Goal: Transaction & Acquisition: Book appointment/travel/reservation

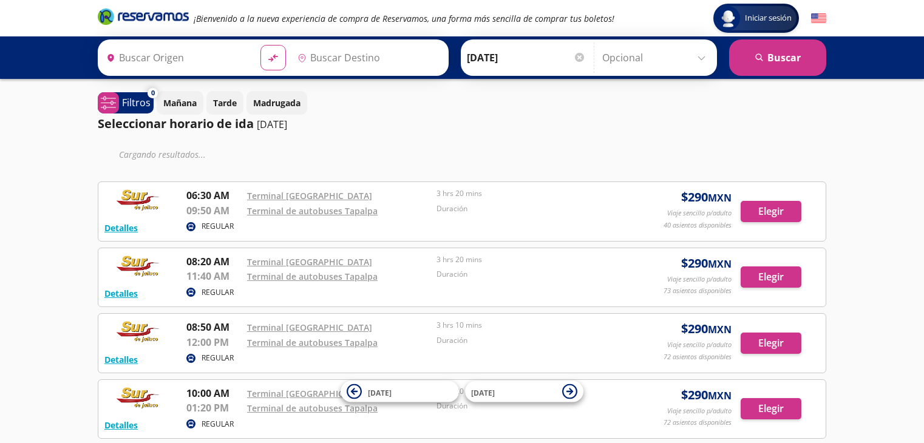
type input "[GEOGRAPHIC_DATA], [GEOGRAPHIC_DATA]"
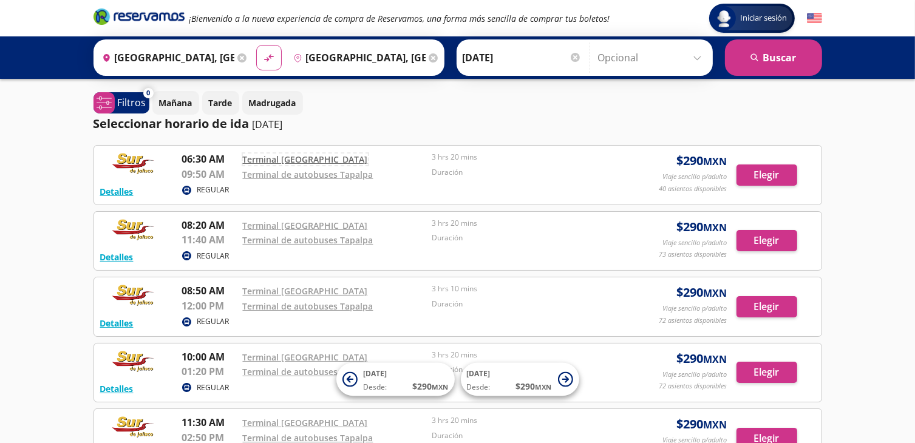
click at [291, 158] on link "Terminal [GEOGRAPHIC_DATA]" at bounding box center [305, 160] width 125 height 12
click at [240, 55] on icon at bounding box center [241, 57] width 9 height 9
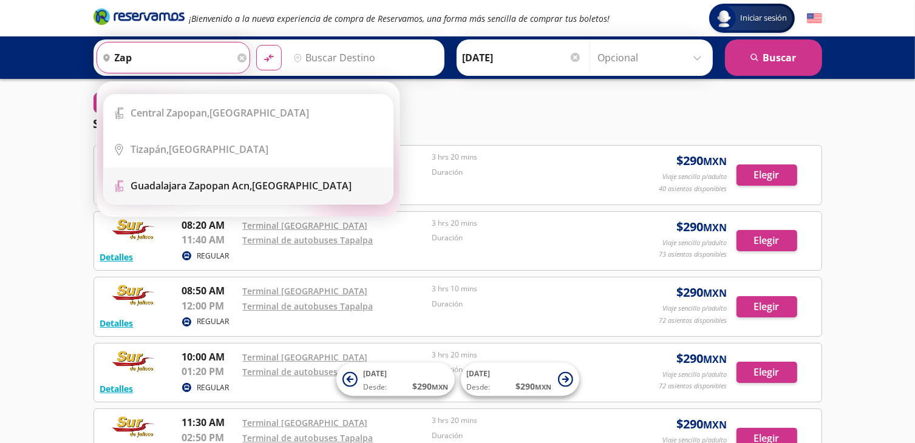
click at [183, 186] on b "Guadalajara Zapopan Acn," at bounding box center [191, 185] width 121 height 13
type input "Guadalajara Zapopan Acn, [GEOGRAPHIC_DATA]"
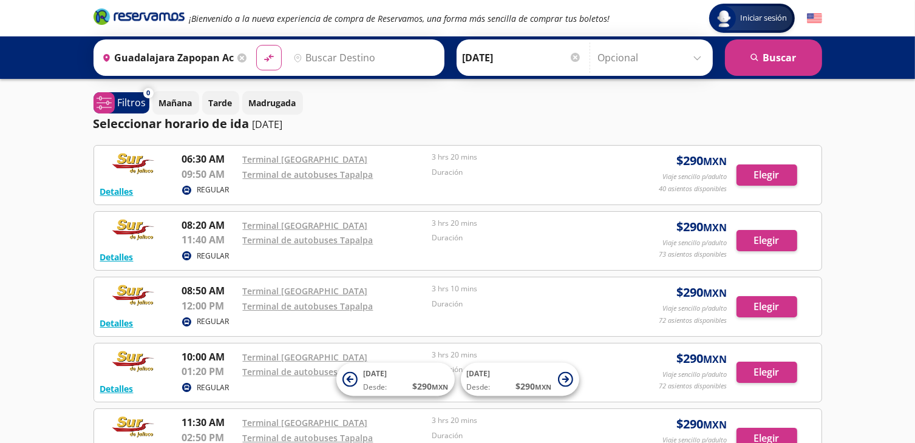
click at [346, 55] on input "Destino" at bounding box center [362, 57] width 149 height 30
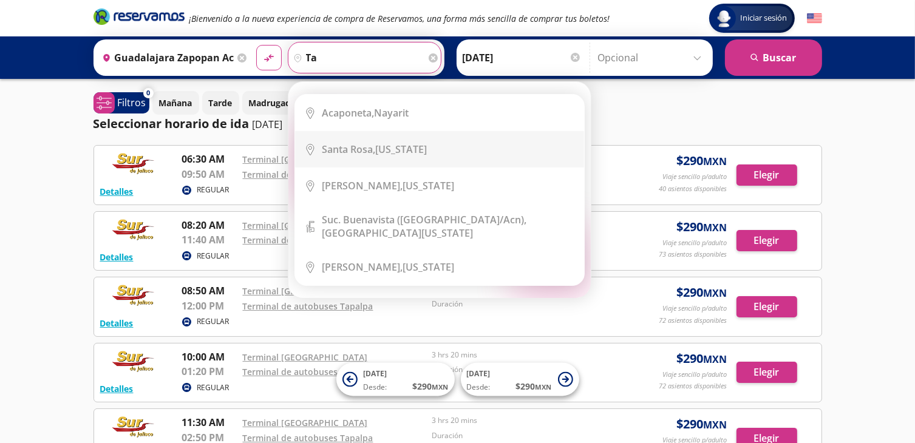
type input "t"
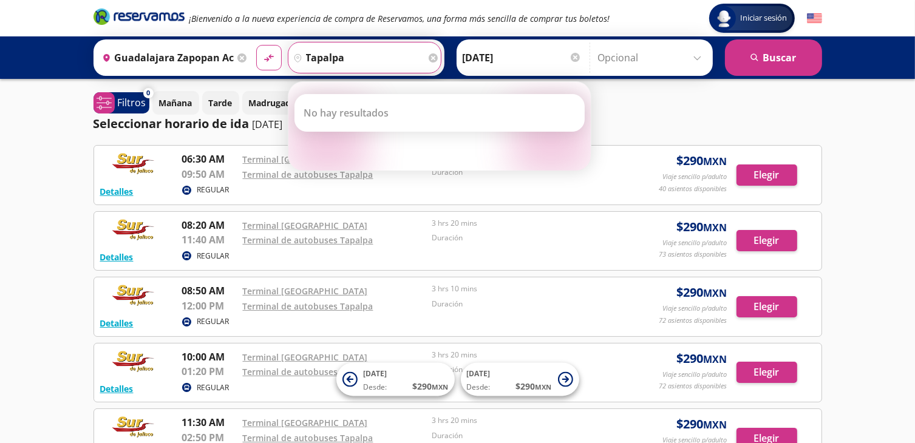
type input "tapalpa"
click at [256, 45] on button "material-symbols:compare-arrows-rounded" at bounding box center [268, 57] width 25 height 25
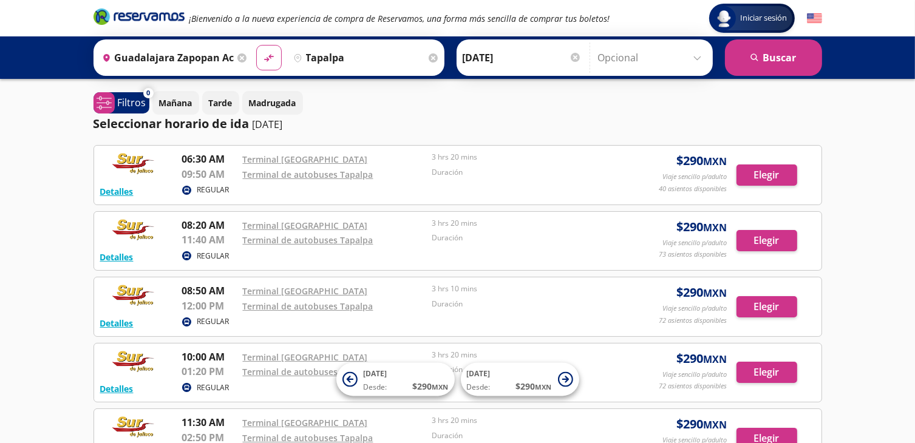
click at [237, 56] on icon at bounding box center [241, 57] width 9 height 9
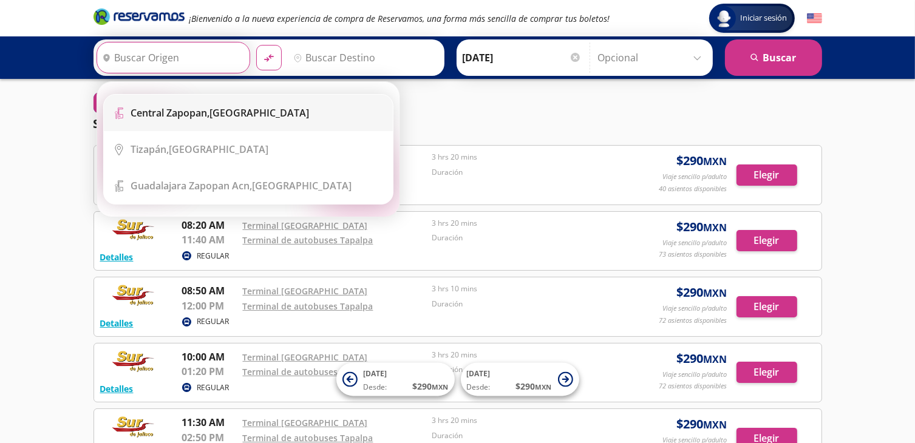
click at [204, 115] on b "Central Zapopan," at bounding box center [170, 112] width 79 height 13
type input "Central Zapopan, [GEOGRAPHIC_DATA]"
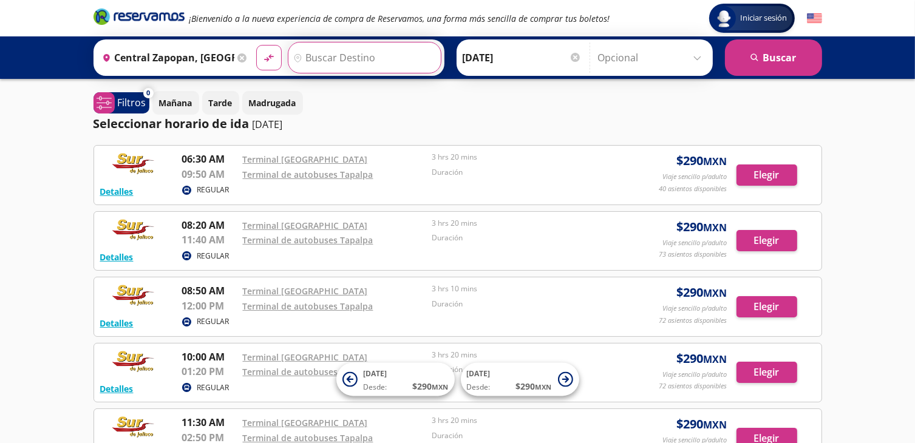
click at [306, 61] on input "Destino" at bounding box center [362, 57] width 149 height 30
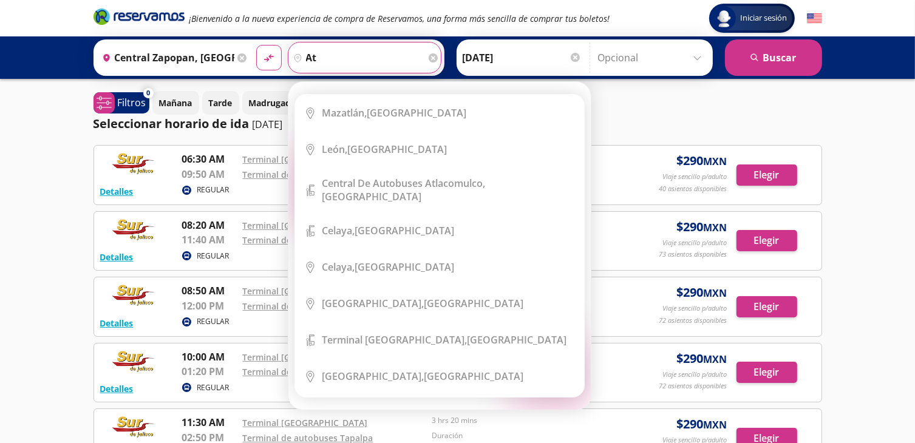
type input "a"
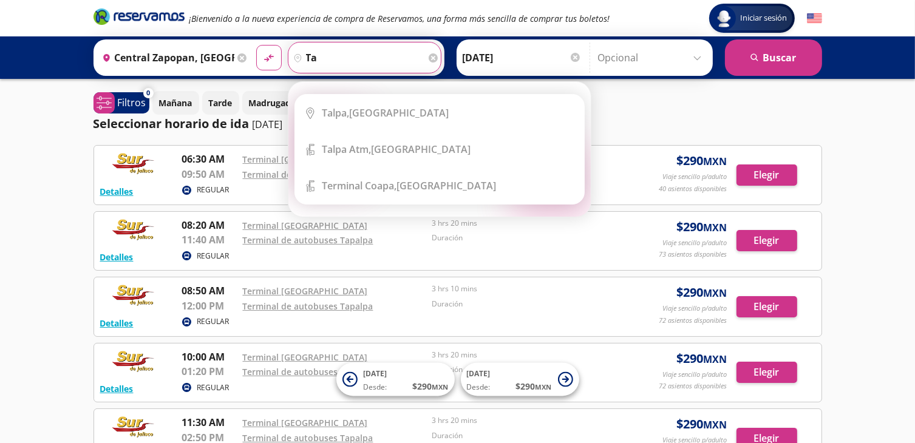
type input "t"
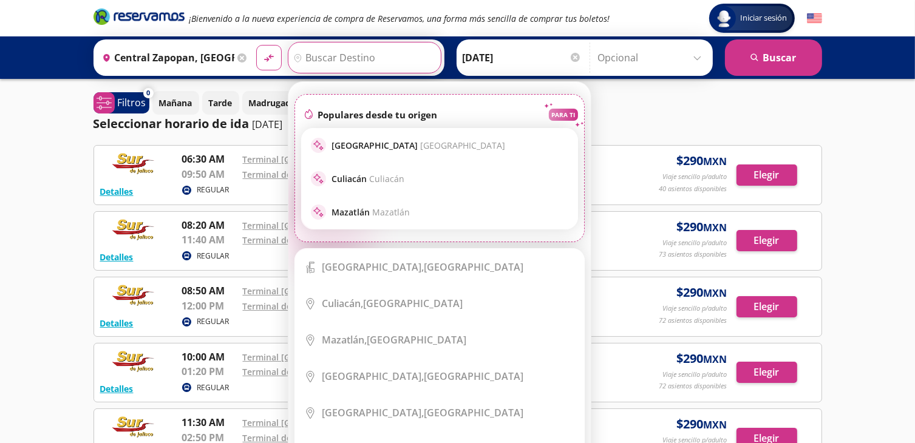
click at [238, 56] on icon at bounding box center [241, 57] width 9 height 9
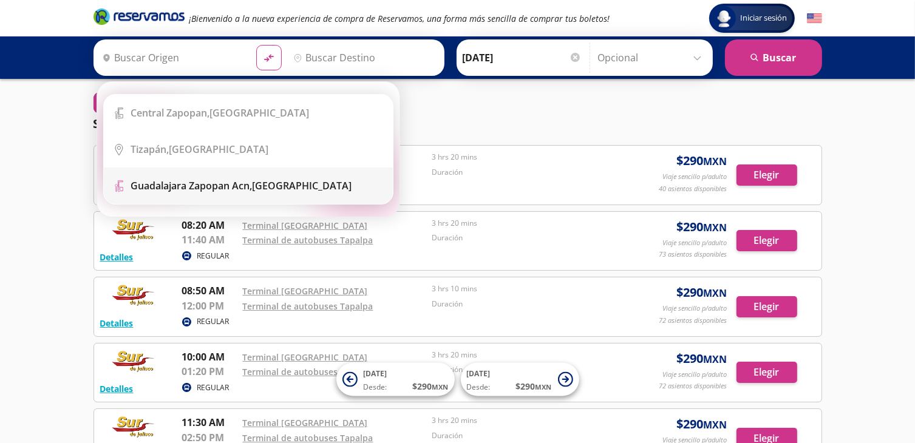
click at [188, 186] on b "Guadalajara Zapopan Acn," at bounding box center [191, 185] width 121 height 13
type input "Guadalajara Zapopan Acn, [GEOGRAPHIC_DATA]"
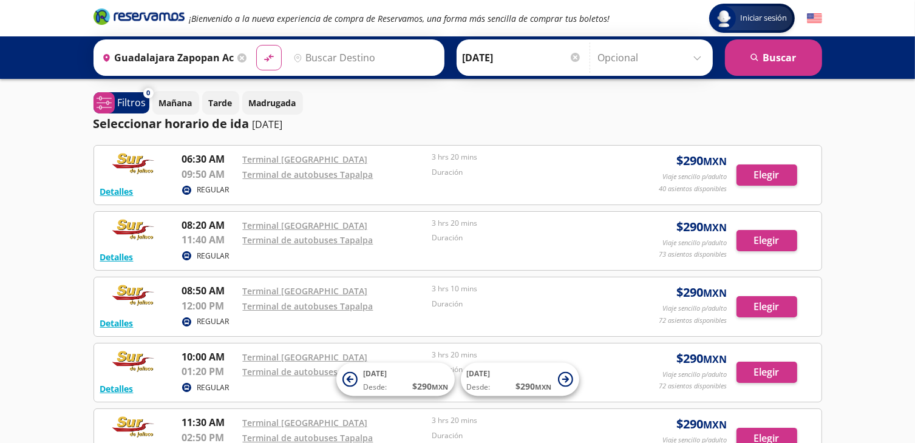
click at [237, 58] on icon at bounding box center [241, 57] width 9 height 9
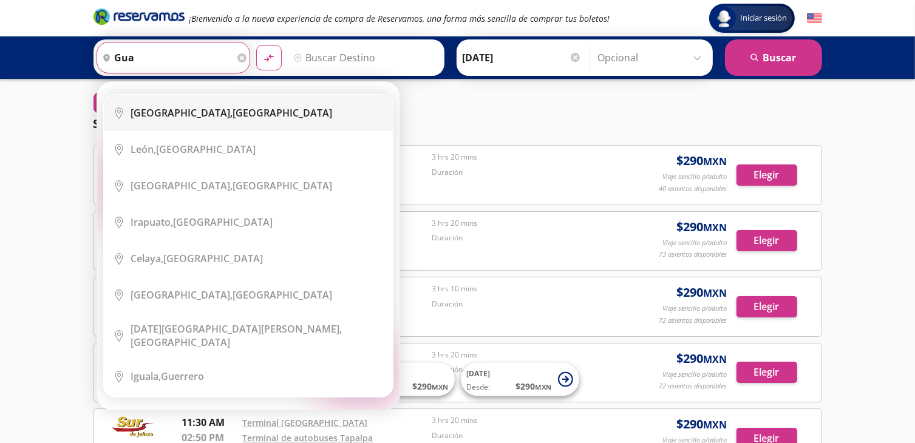
click at [197, 109] on div "[GEOGRAPHIC_DATA], [GEOGRAPHIC_DATA]" at bounding box center [231, 112] width 201 height 13
type input "[GEOGRAPHIC_DATA], [GEOGRAPHIC_DATA]"
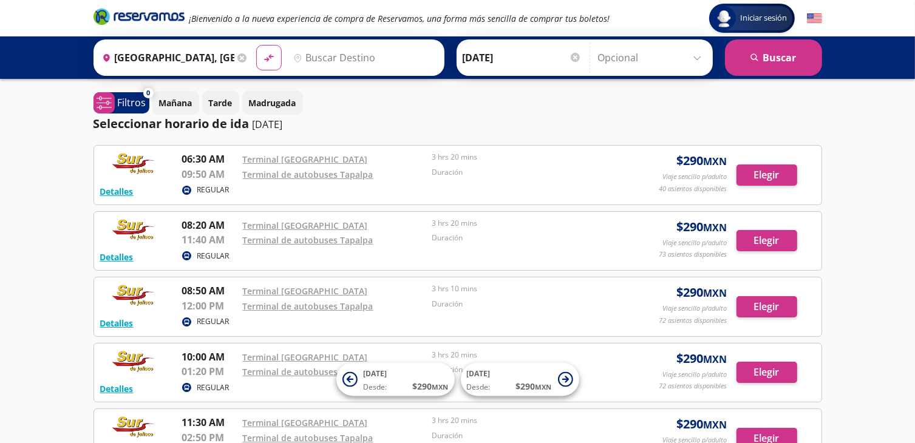
click at [336, 59] on input "Destino" at bounding box center [362, 57] width 149 height 30
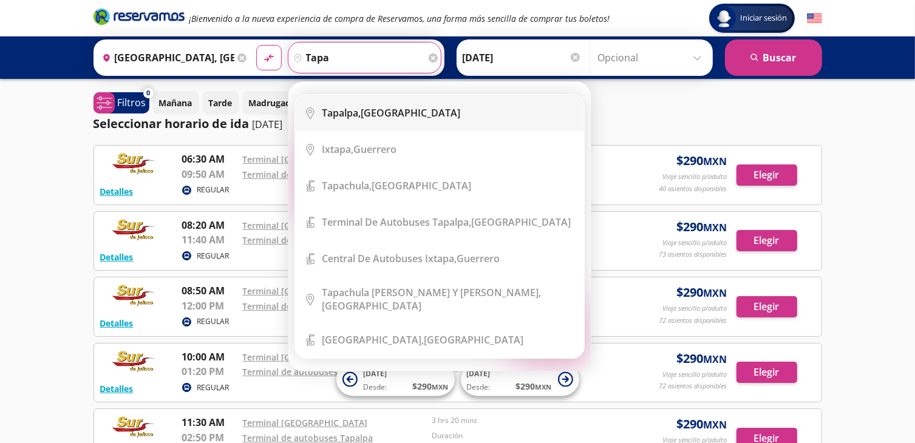
click at [352, 111] on b "Tapalpa," at bounding box center [341, 112] width 39 height 13
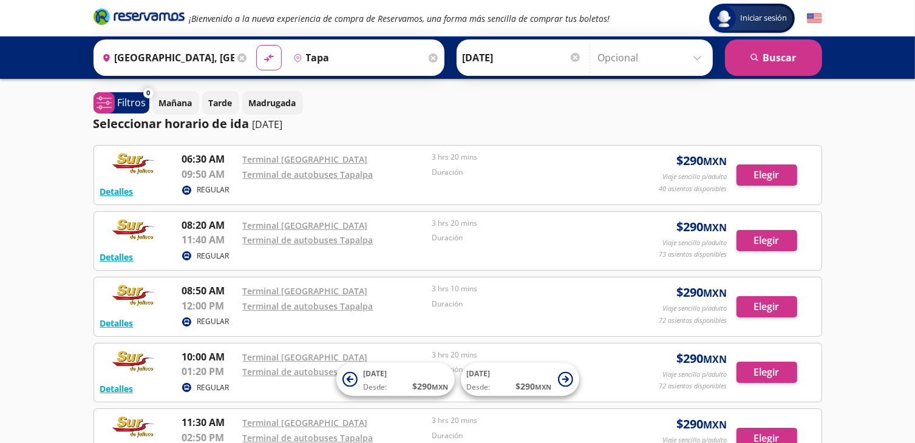
type input "[GEOGRAPHIC_DATA], [GEOGRAPHIC_DATA]"
click at [779, 56] on button "search [GEOGRAPHIC_DATA]" at bounding box center [773, 57] width 97 height 36
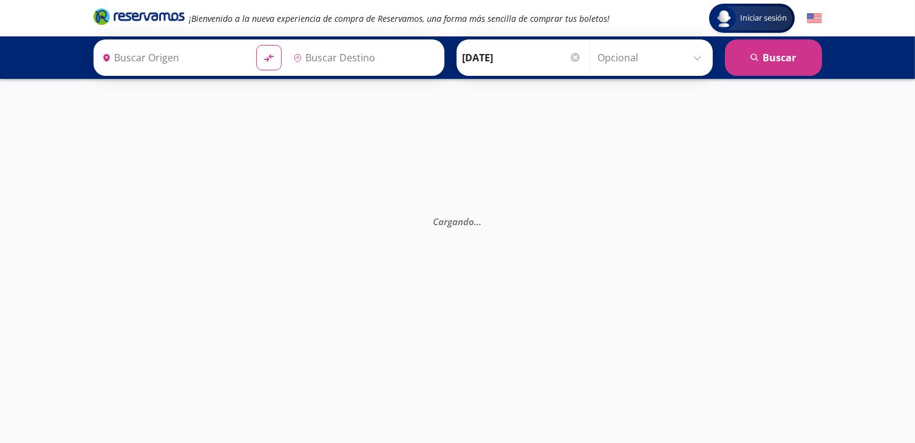
type input "[GEOGRAPHIC_DATA], [GEOGRAPHIC_DATA]"
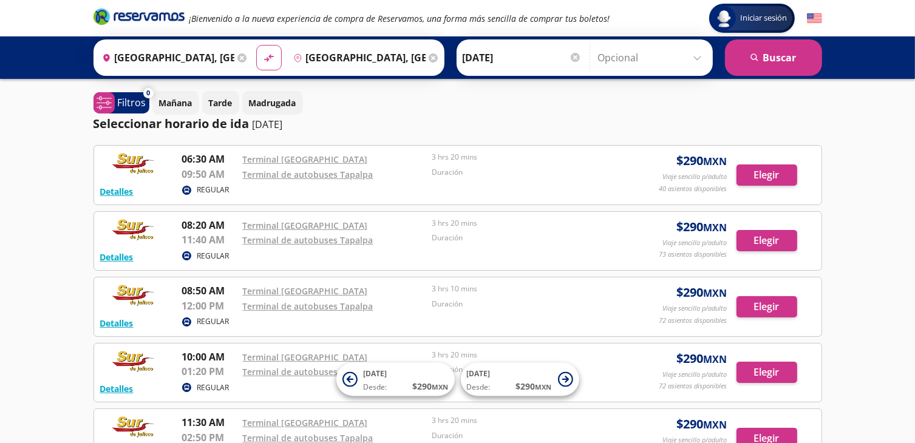
click at [534, 53] on input "[DATE]" at bounding box center [521, 57] width 119 height 30
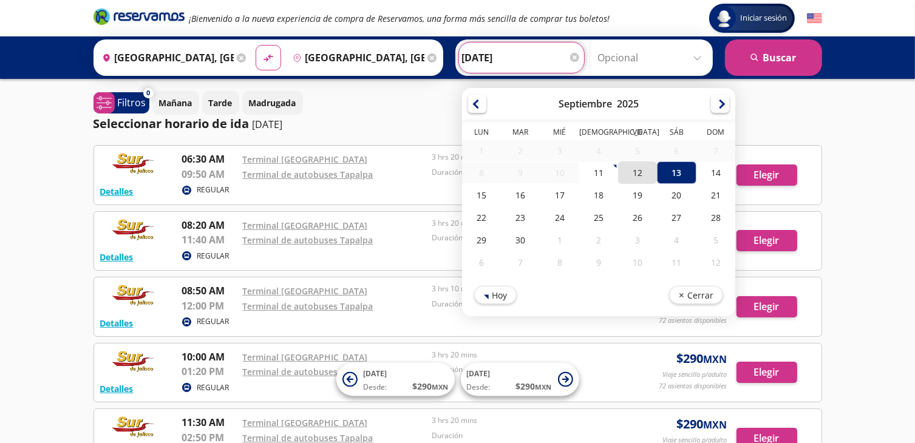
click at [632, 169] on div "12" at bounding box center [637, 172] width 39 height 22
type input "[DATE]"
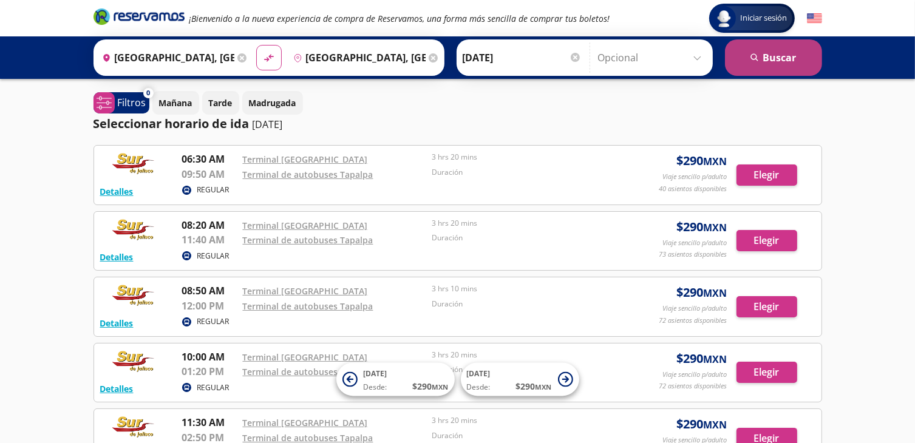
click at [762, 50] on button "search [GEOGRAPHIC_DATA]" at bounding box center [773, 57] width 97 height 36
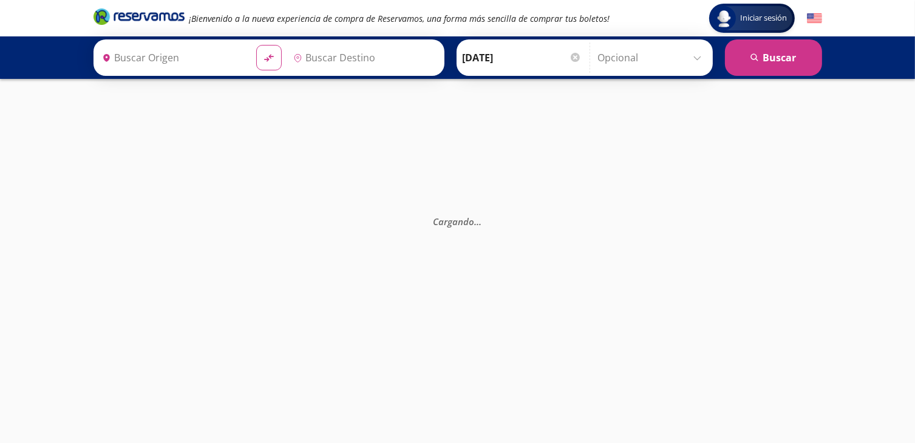
type input "[GEOGRAPHIC_DATA], [GEOGRAPHIC_DATA]"
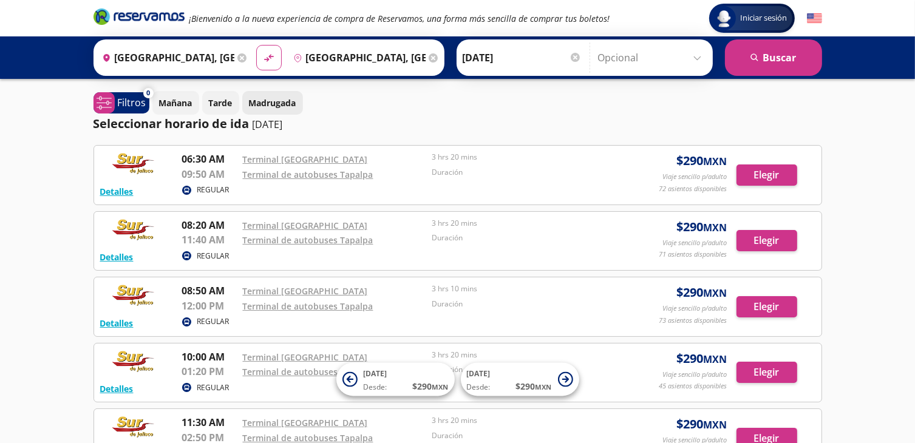
click at [276, 103] on p "Madrugada" at bounding box center [272, 102] width 47 height 13
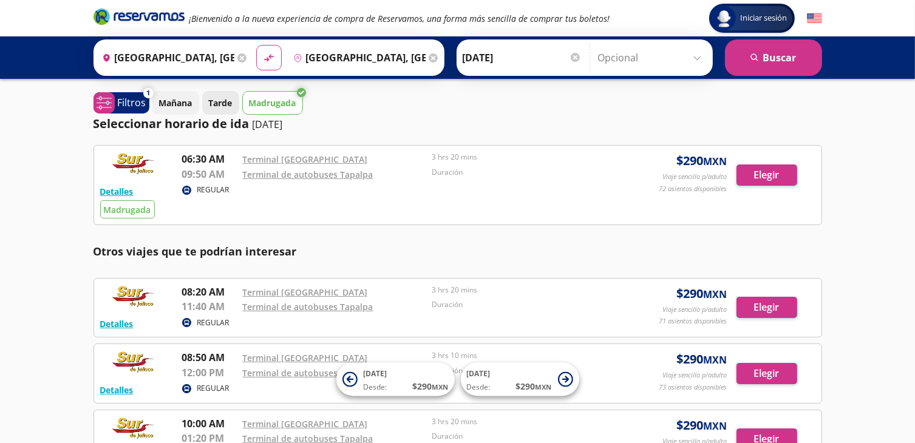
click at [218, 99] on p "Tarde" at bounding box center [221, 102] width 24 height 13
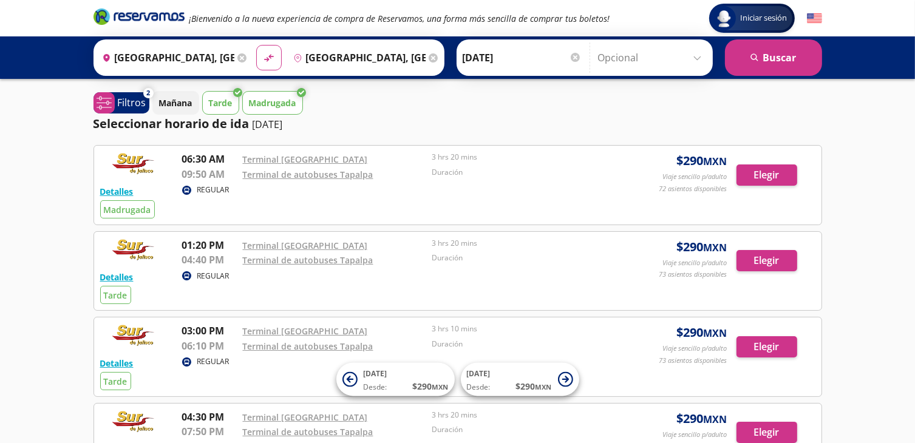
click at [252, 96] on p "Madrugada" at bounding box center [272, 102] width 47 height 13
click at [228, 98] on p "Tarde" at bounding box center [221, 102] width 24 height 13
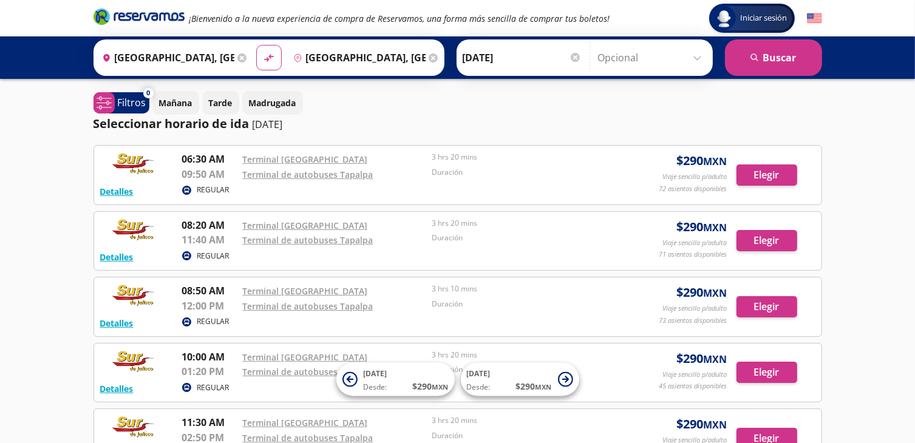
click at [539, 50] on input "[DATE]" at bounding box center [521, 57] width 119 height 30
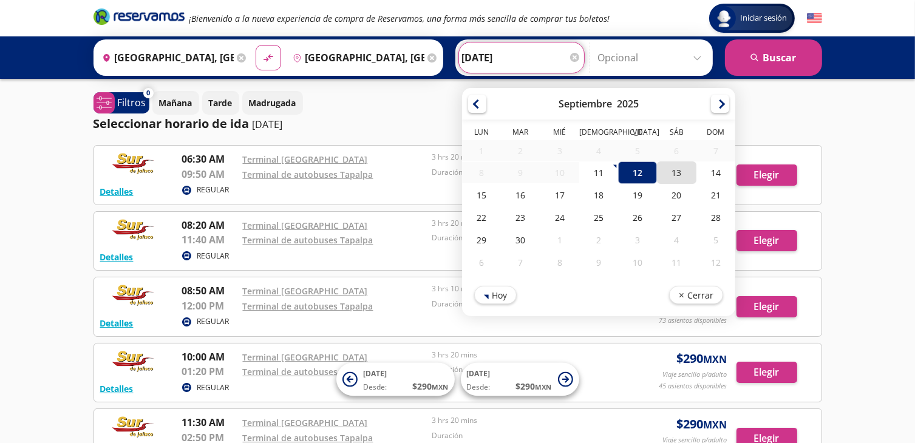
click at [680, 177] on div "13" at bounding box center [676, 172] width 39 height 22
type input "[DATE]"
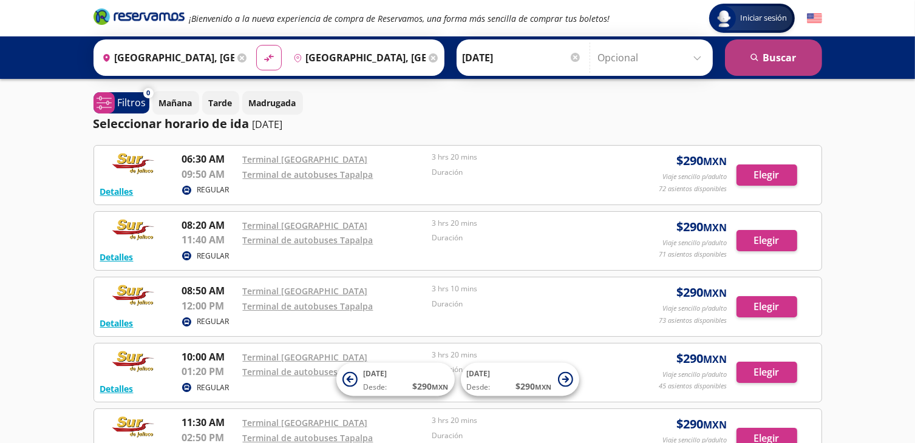
click at [794, 65] on button "search [GEOGRAPHIC_DATA]" at bounding box center [773, 57] width 97 height 36
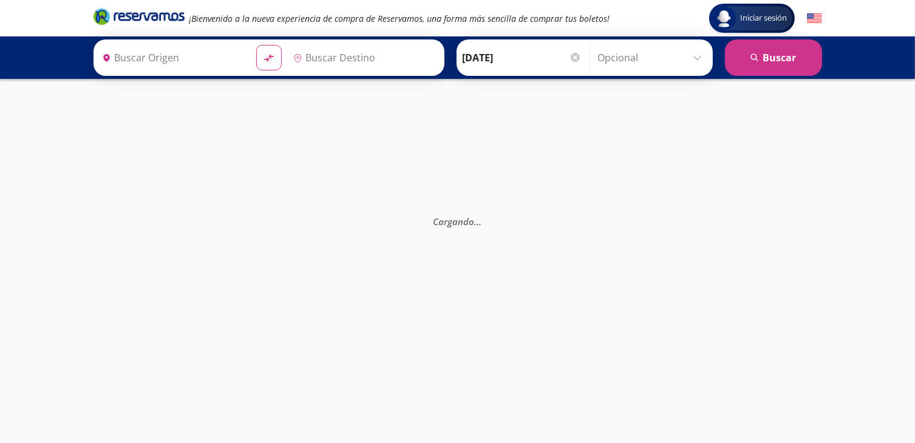
type input "[GEOGRAPHIC_DATA], [GEOGRAPHIC_DATA]"
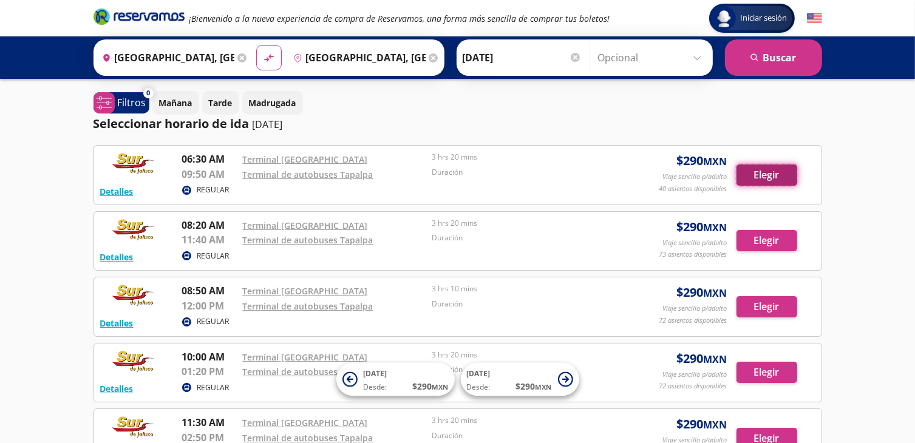
click at [740, 175] on button "Elegir" at bounding box center [766, 174] width 61 height 21
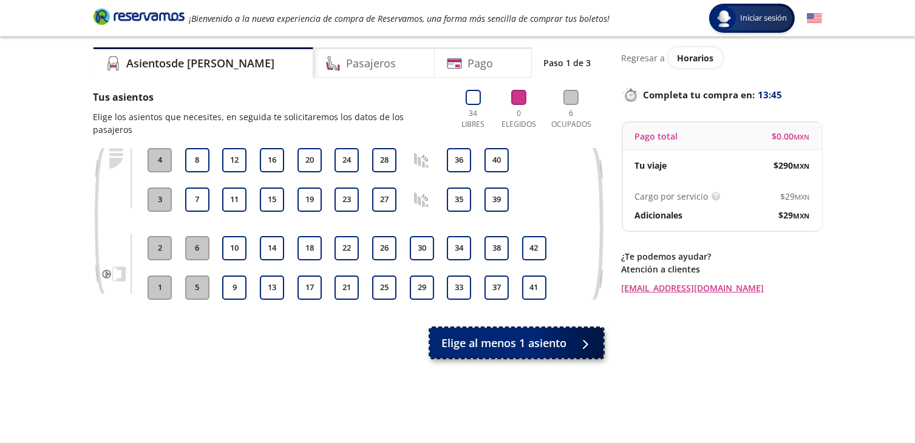
click at [579, 336] on div at bounding box center [582, 343] width 18 height 15
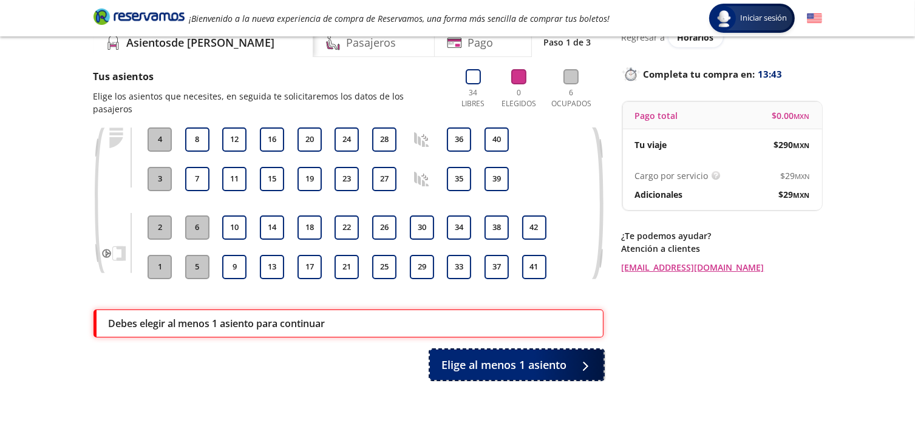
scroll to position [50, 0]
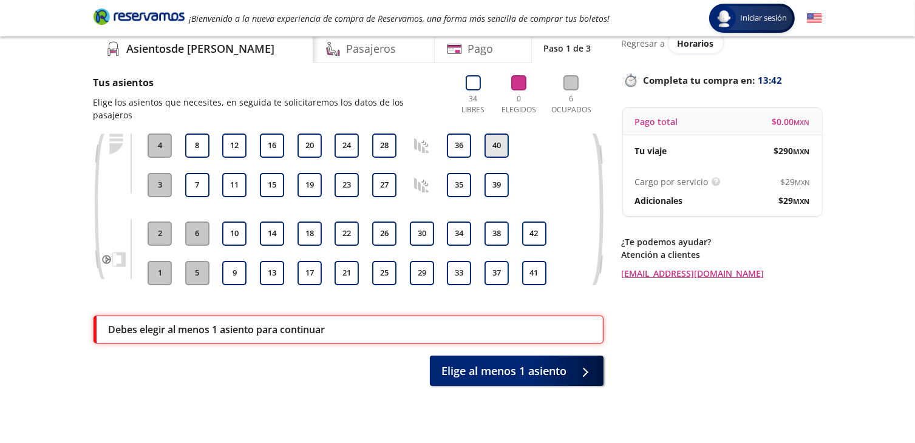
click at [489, 134] on button "40" at bounding box center [496, 146] width 24 height 24
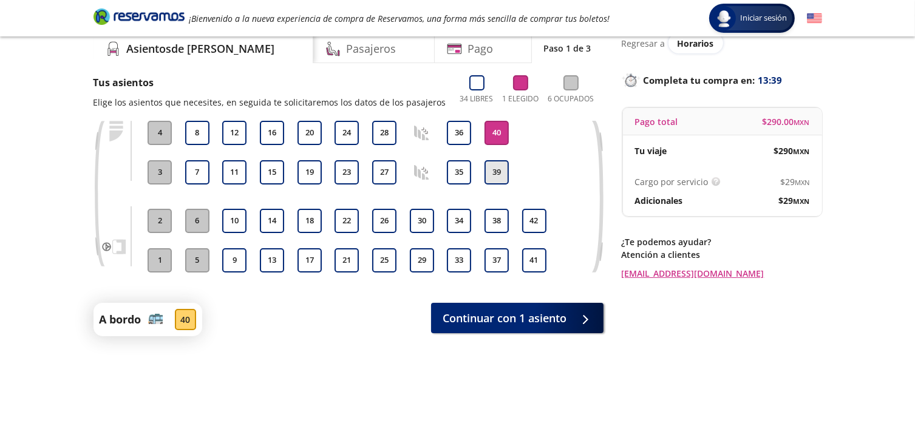
click at [504, 178] on button "39" at bounding box center [496, 172] width 24 height 24
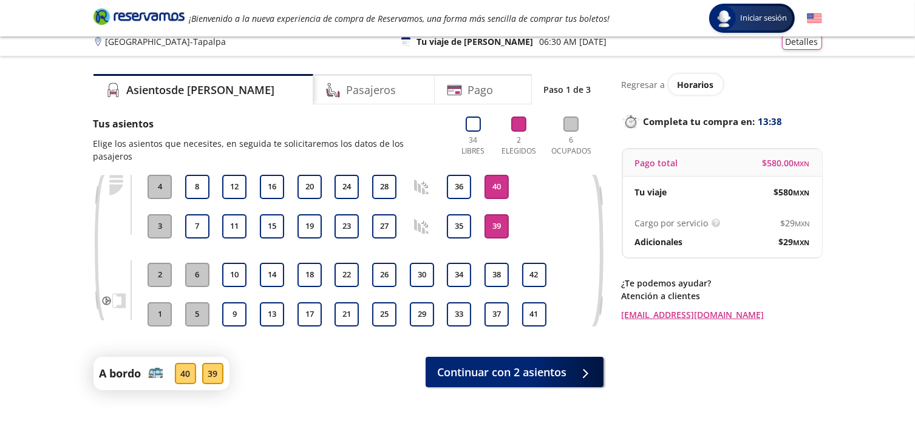
scroll to position [5, 0]
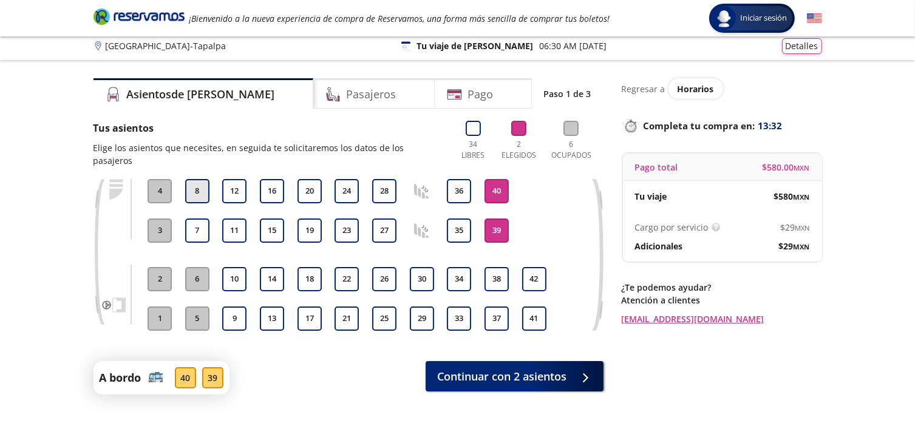
click at [197, 180] on button "8" at bounding box center [197, 191] width 24 height 24
click at [201, 218] on button "7" at bounding box center [197, 230] width 24 height 24
click at [492, 179] on button "40" at bounding box center [496, 191] width 24 height 24
click at [491, 218] on button "39" at bounding box center [496, 230] width 24 height 24
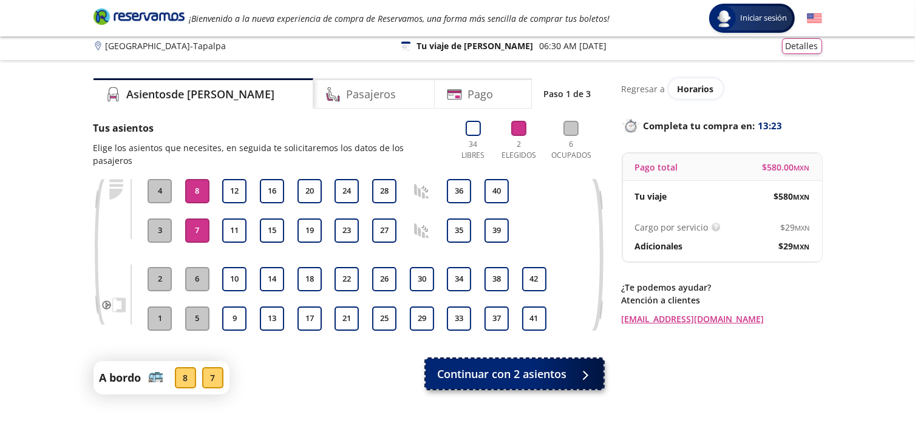
click at [462, 366] on span "Continuar con 2 asientos" at bounding box center [502, 374] width 129 height 16
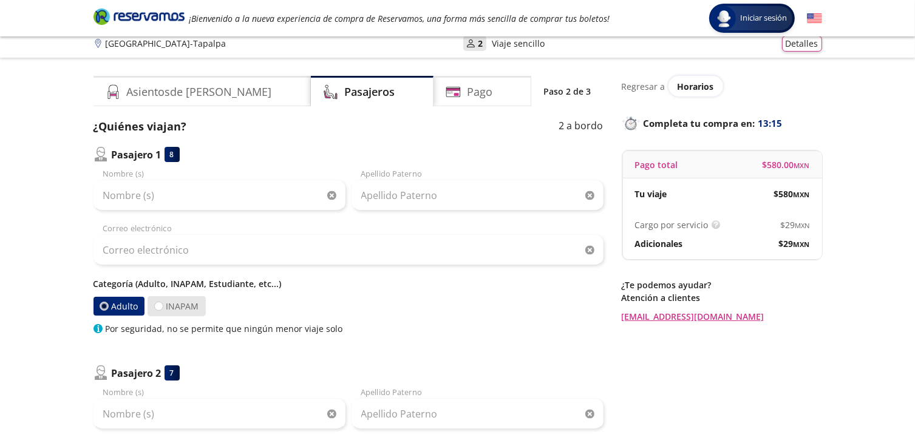
scroll to position [2, 0]
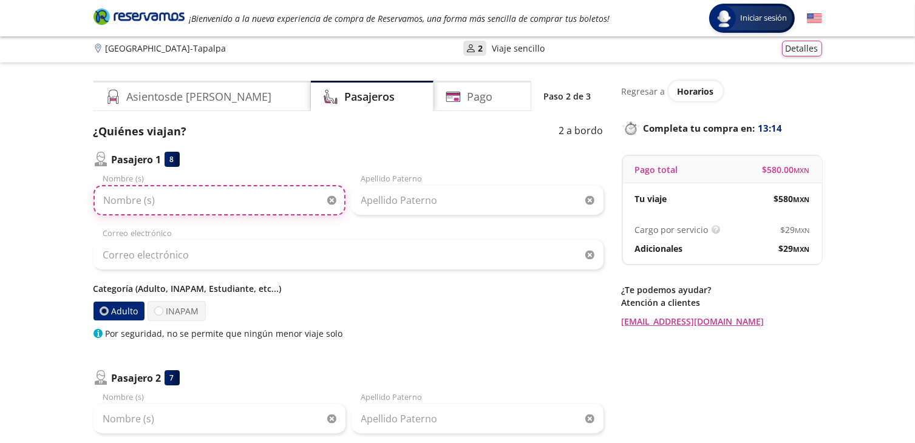
click at [173, 198] on input "Nombre (s)" at bounding box center [219, 200] width 252 height 30
type input "[PERSON_NAME]"
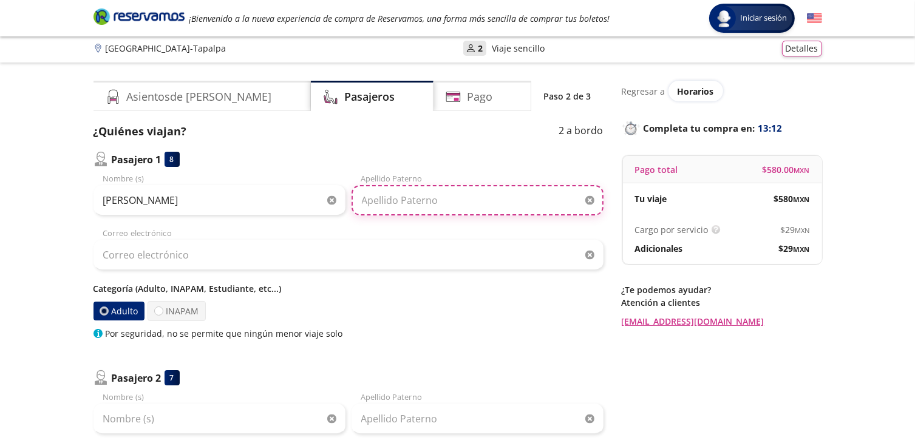
type input "[PERSON_NAME]"
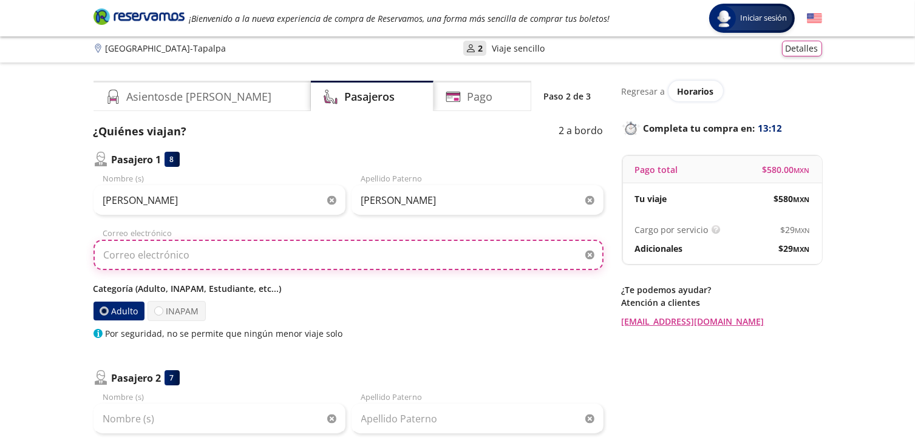
type input "[EMAIL_ADDRESS][DOMAIN_NAME]"
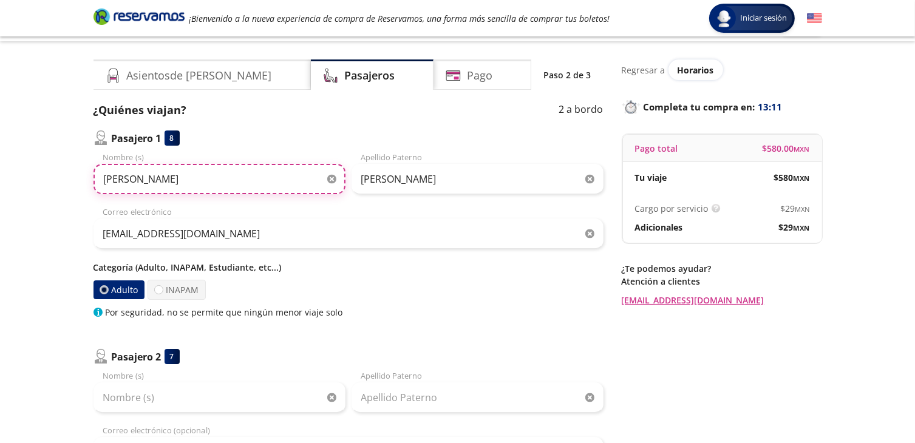
scroll to position [24, 0]
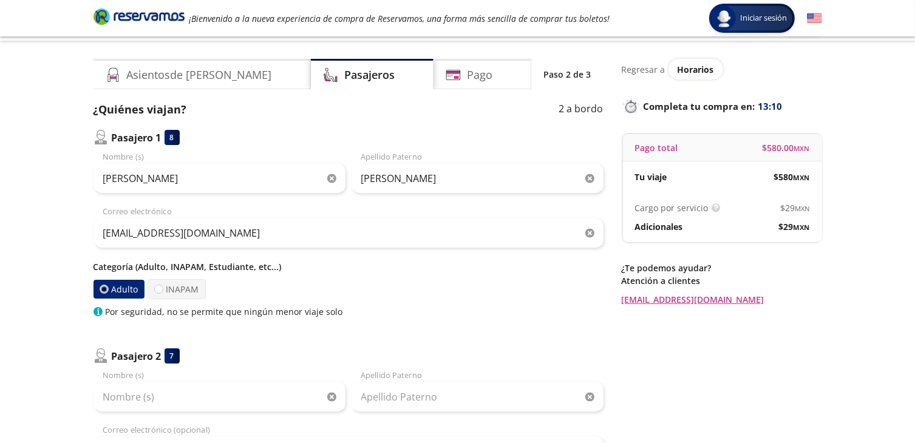
click at [391, 287] on div "Adulto INAPAM" at bounding box center [348, 289] width 510 height 20
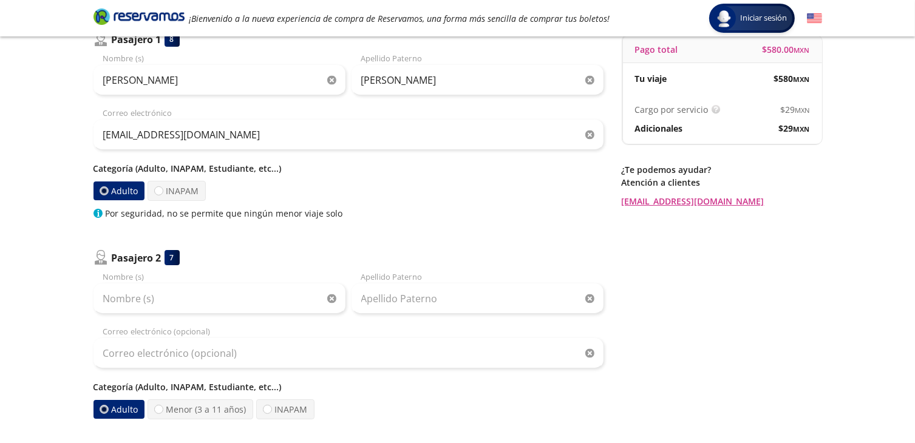
scroll to position [124, 0]
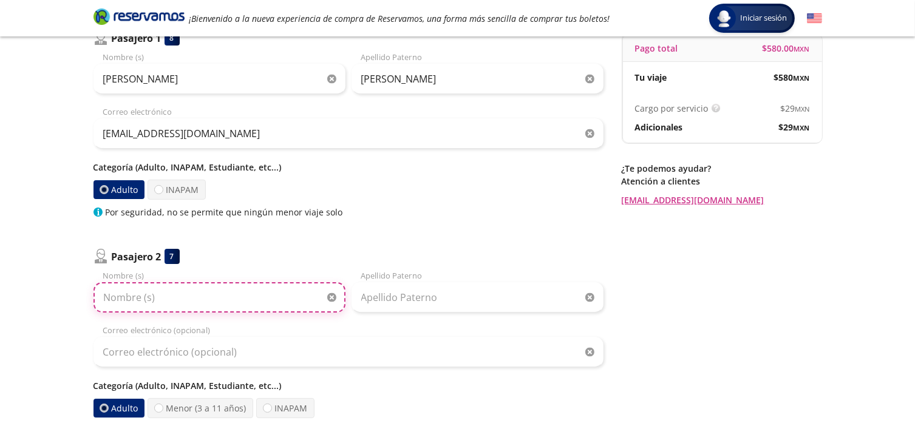
click at [197, 299] on input "Nombre (s)" at bounding box center [219, 297] width 252 height 30
type input "paulo"
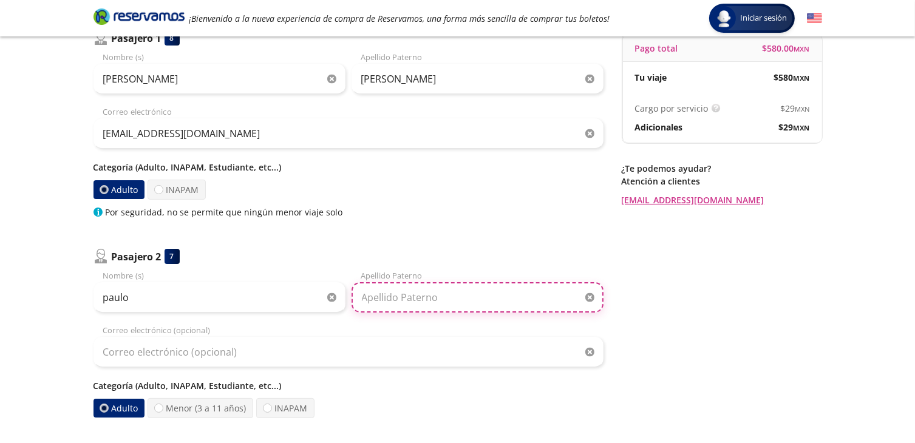
click at [377, 297] on input "Apellido Paterno" at bounding box center [477, 297] width 252 height 30
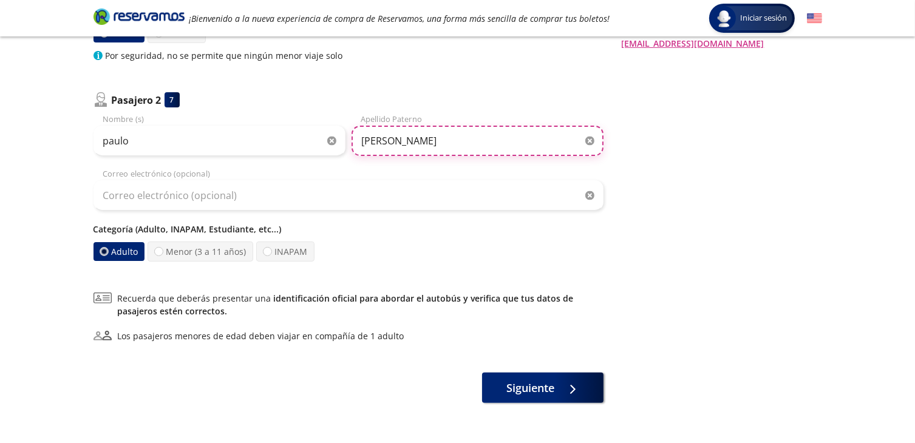
scroll to position [281, 0]
type input "[PERSON_NAME]"
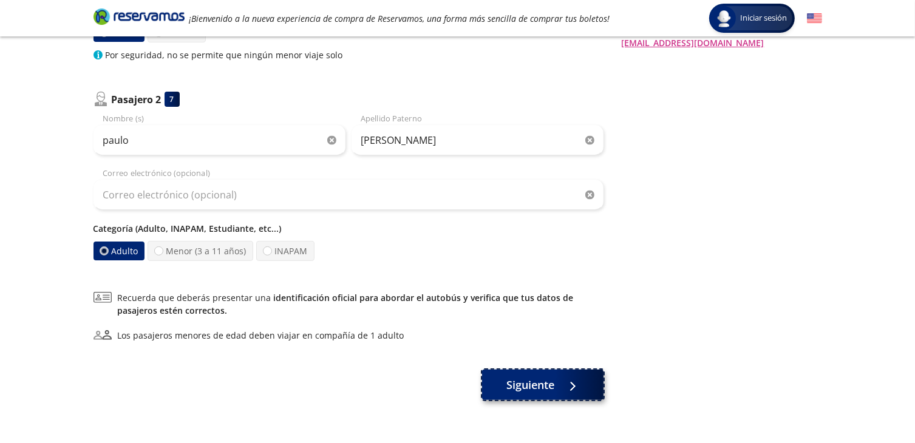
click at [526, 384] on span "Siguiente" at bounding box center [530, 385] width 48 height 16
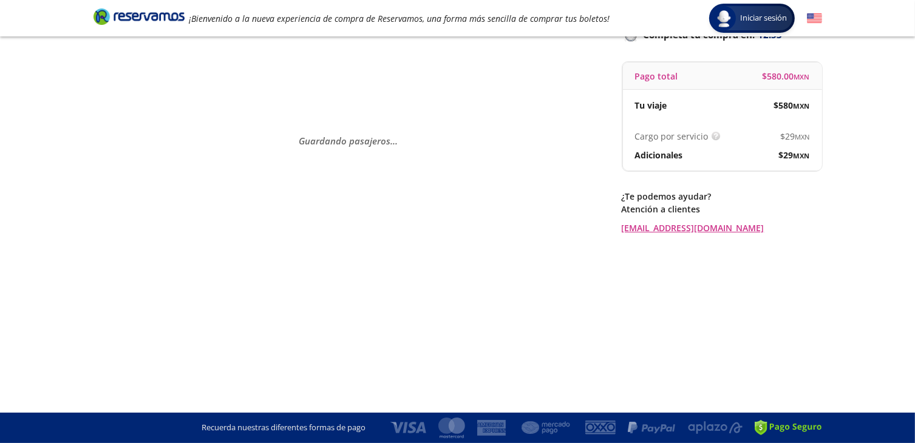
scroll to position [0, 0]
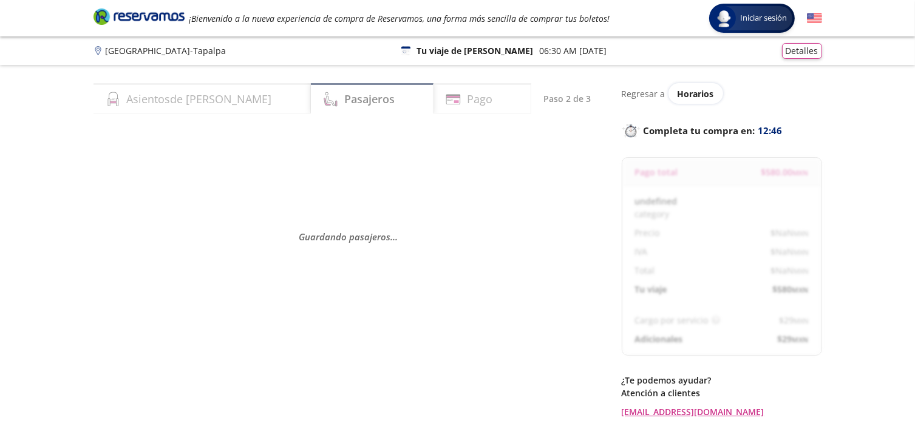
select select "MX"
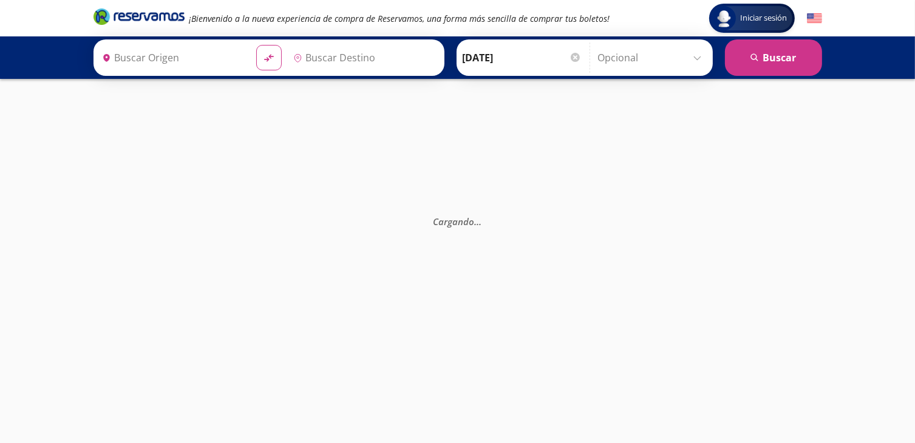
type input "[GEOGRAPHIC_DATA], [GEOGRAPHIC_DATA]"
